Goal: Find specific page/section: Find specific page/section

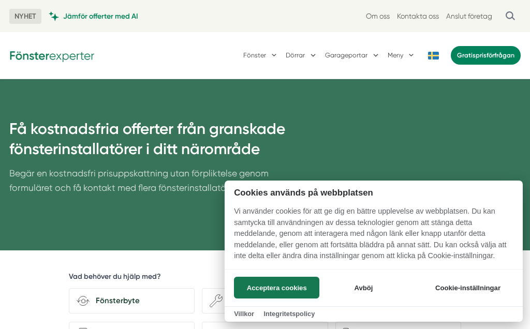
click at [289, 287] on button "Acceptera cookies" at bounding box center [276, 288] width 85 height 22
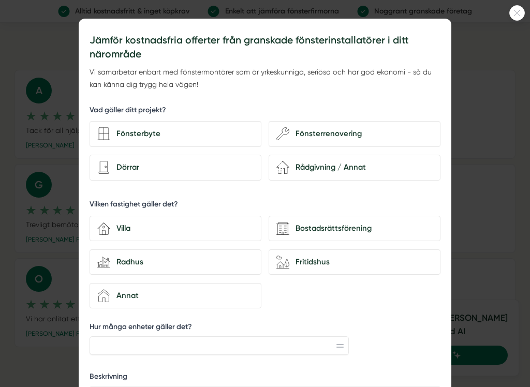
click at [518, 20] on div at bounding box center [517, 13] width 16 height 16
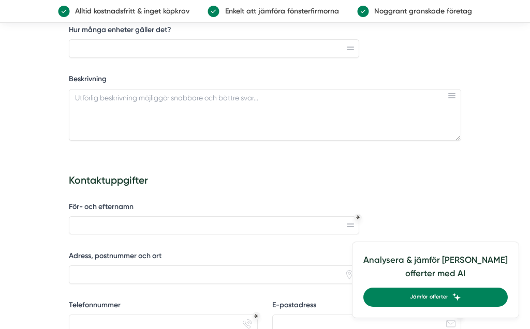
scroll to position [464, 0]
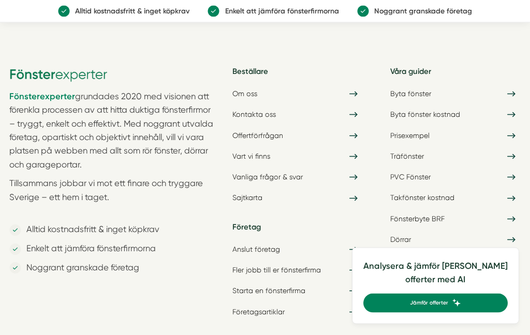
scroll to position [1424, 0]
click at [269, 148] on link "Vart vi finns" at bounding box center [295, 156] width 136 height 17
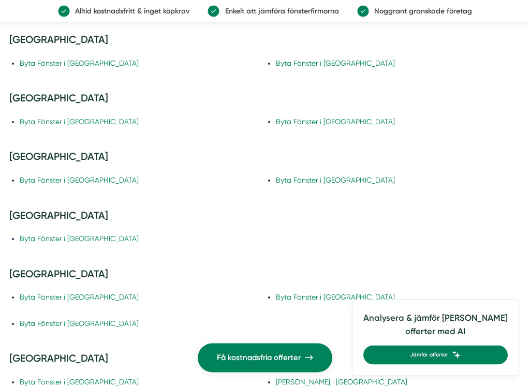
scroll to position [504, 0]
click at [81, 214] on h3 "Västra Götalands län" at bounding box center [265, 218] width 512 height 19
click at [56, 237] on link "Byta Fönster i Göteborg" at bounding box center [79, 238] width 119 height 8
click at [59, 234] on link "Byta Fönster i Göteborg" at bounding box center [79, 238] width 119 height 8
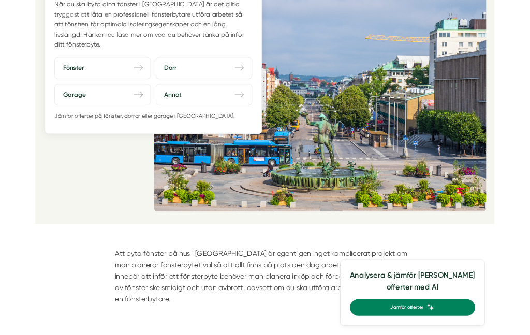
scroll to position [179, 0]
